Goal: Transaction & Acquisition: Purchase product/service

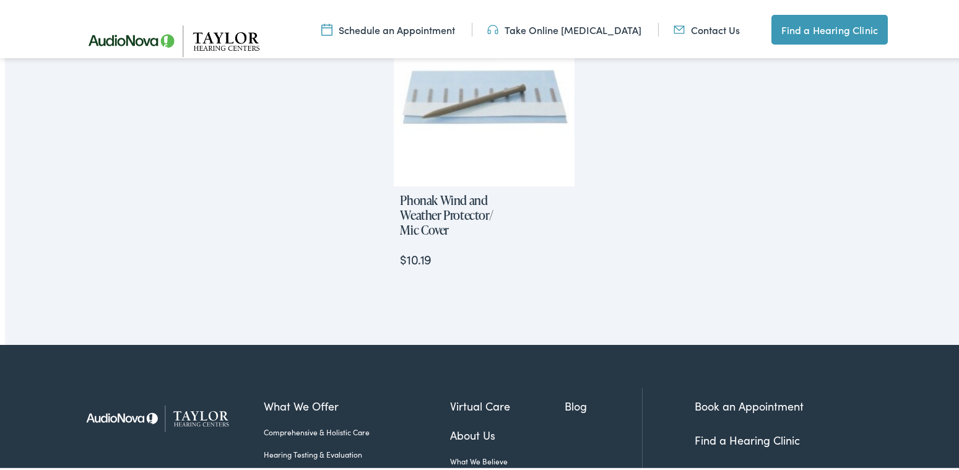
scroll to position [990, 0]
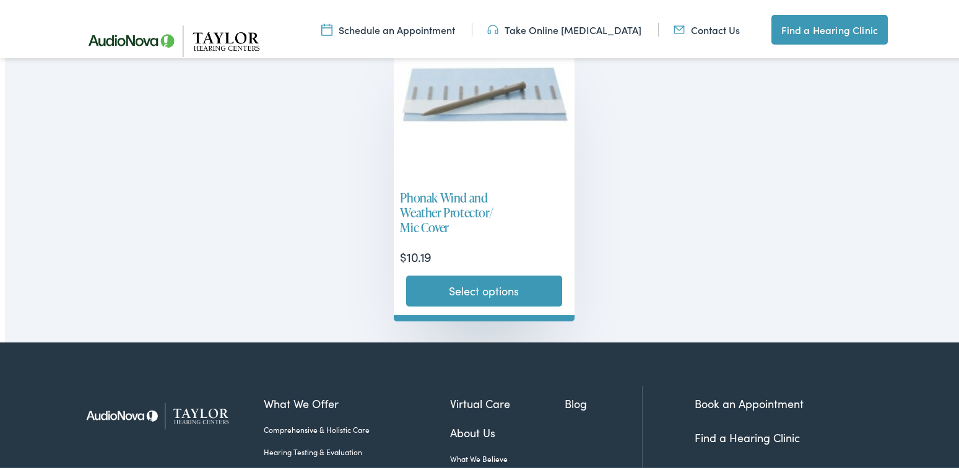
click at [486, 290] on link "Select options" at bounding box center [483, 288] width 155 height 31
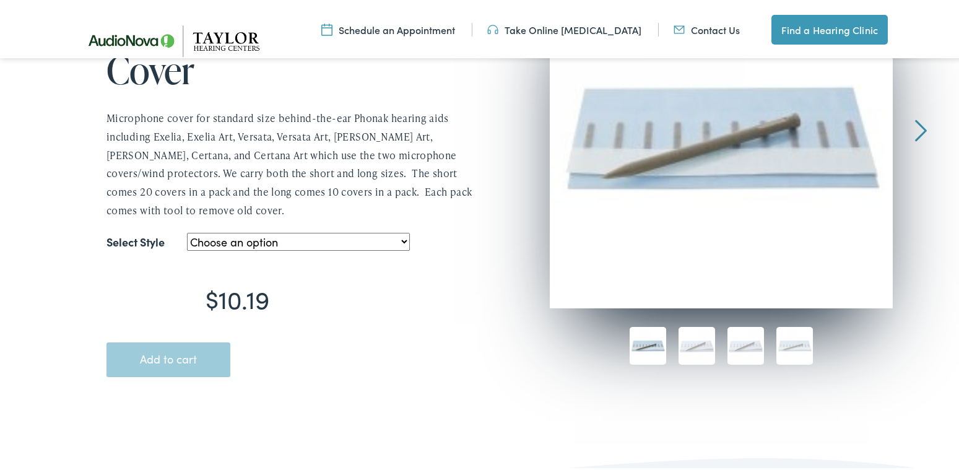
scroll to position [272, 0]
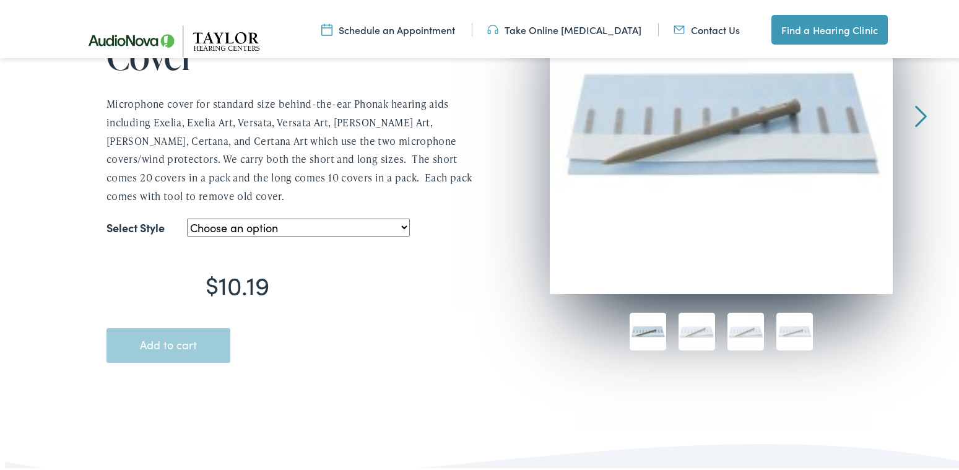
click at [400, 228] on select "Choose an option Wind and Weather Cover-- Long Wind and Weather Cover-- Short" at bounding box center [298, 225] width 223 height 18
